Goal: Information Seeking & Learning: Learn about a topic

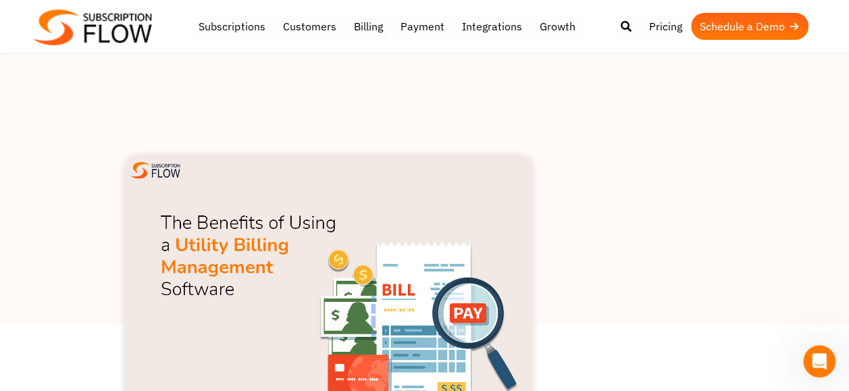
click at [666, 241] on div at bounding box center [424, 189] width 849 height 270
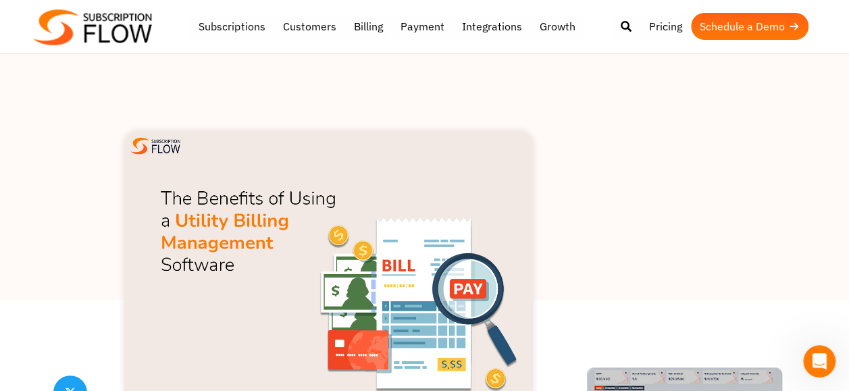
scroll to position [27, 0]
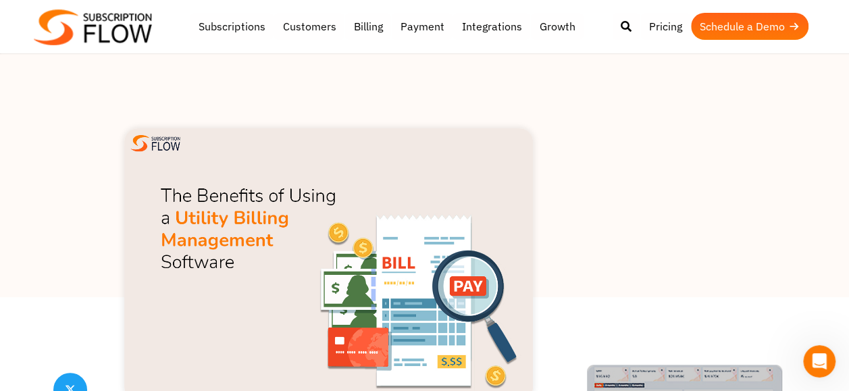
click at [438, 276] on img at bounding box center [328, 264] width 409 height 272
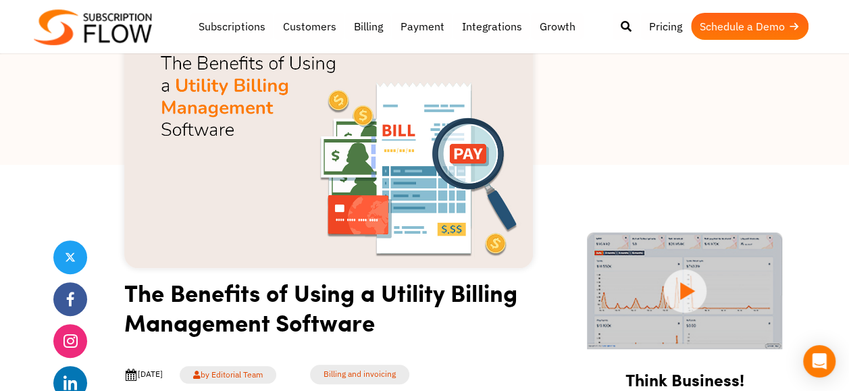
scroll to position [135, 0]
